Goal: Find specific page/section: Find specific page/section

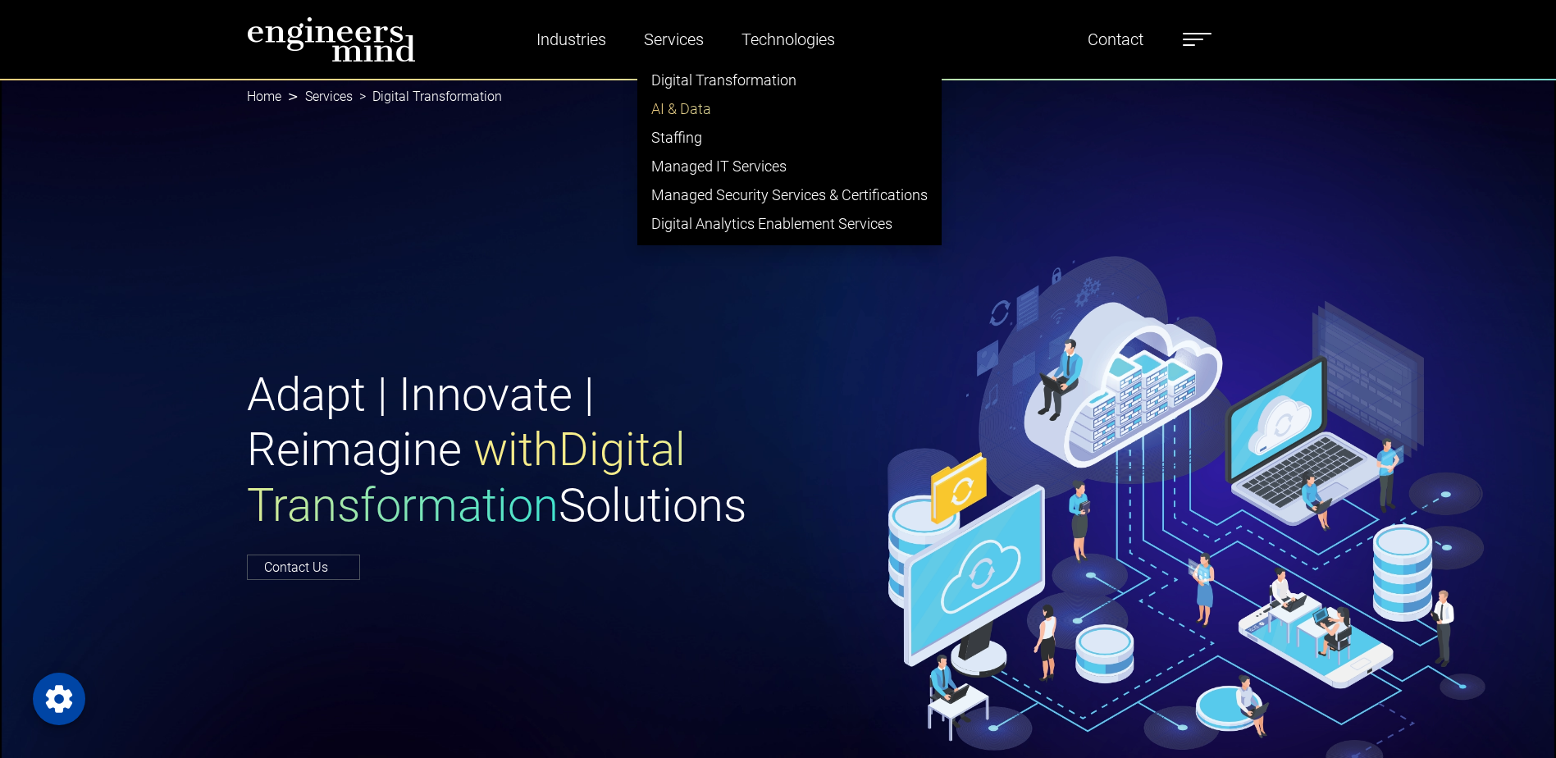
click at [683, 119] on link "AI & Data" at bounding box center [789, 108] width 303 height 29
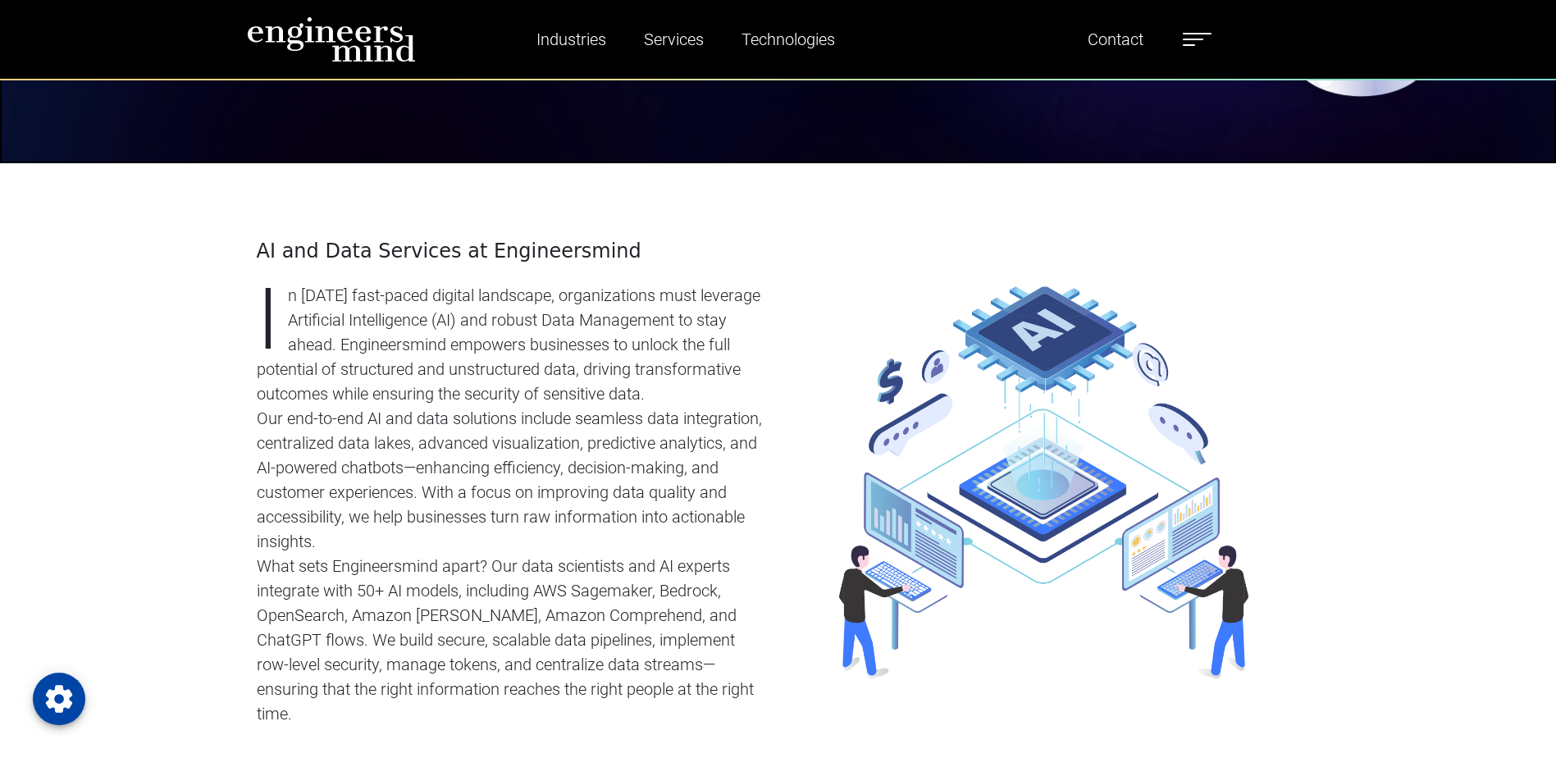
scroll to position [656, 0]
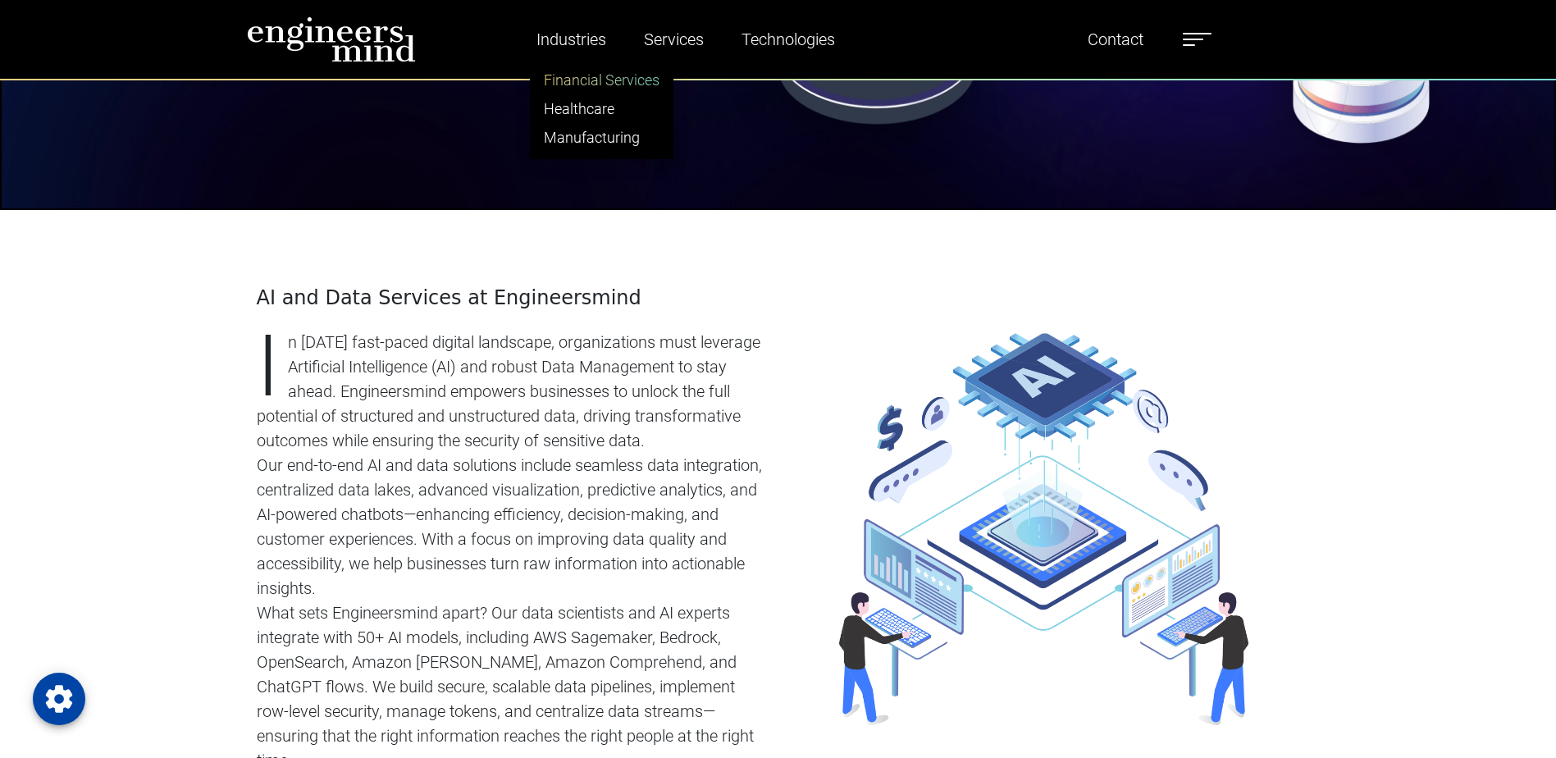
click at [595, 81] on link "Financial Services" at bounding box center [602, 80] width 142 height 29
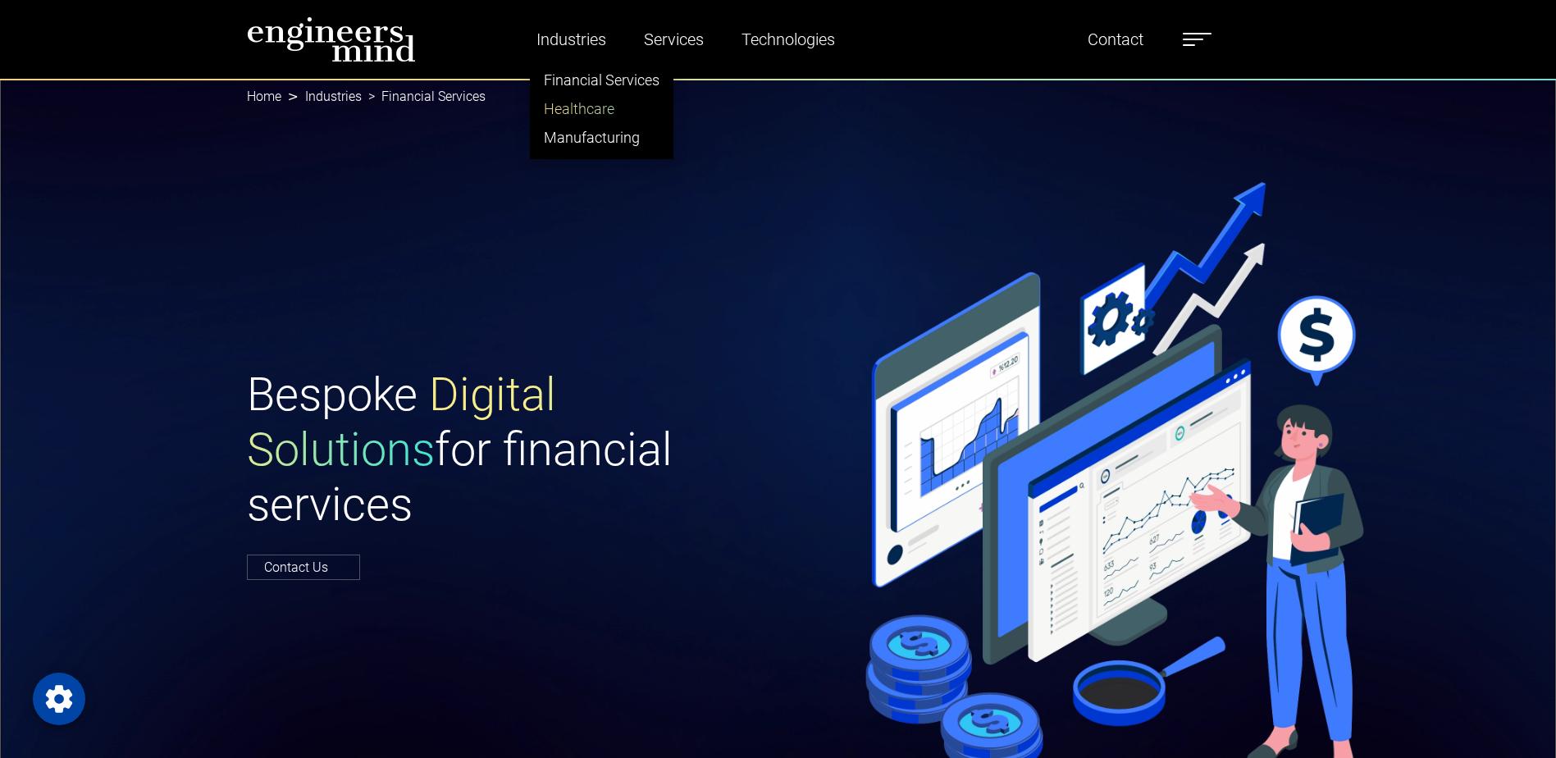
click at [581, 108] on link "Healthcare" at bounding box center [602, 108] width 142 height 29
